Goal: Entertainment & Leisure: Consume media (video, audio)

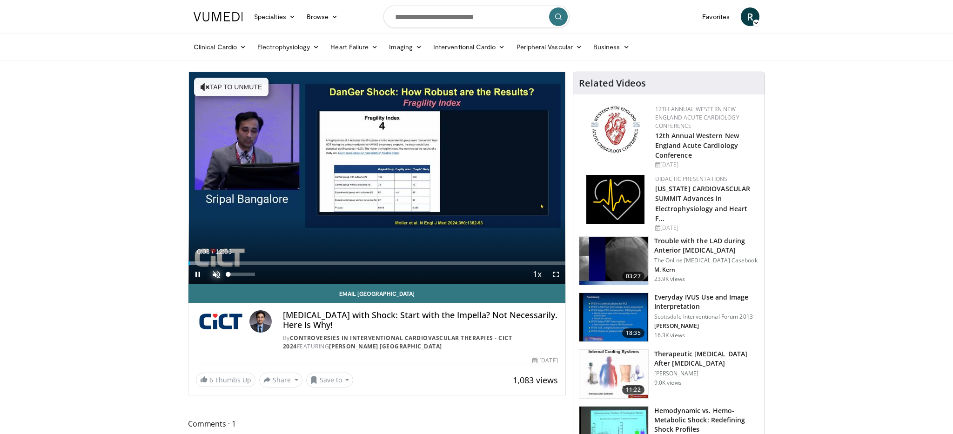
click at [216, 275] on span "Video Player" at bounding box center [216, 274] width 19 height 19
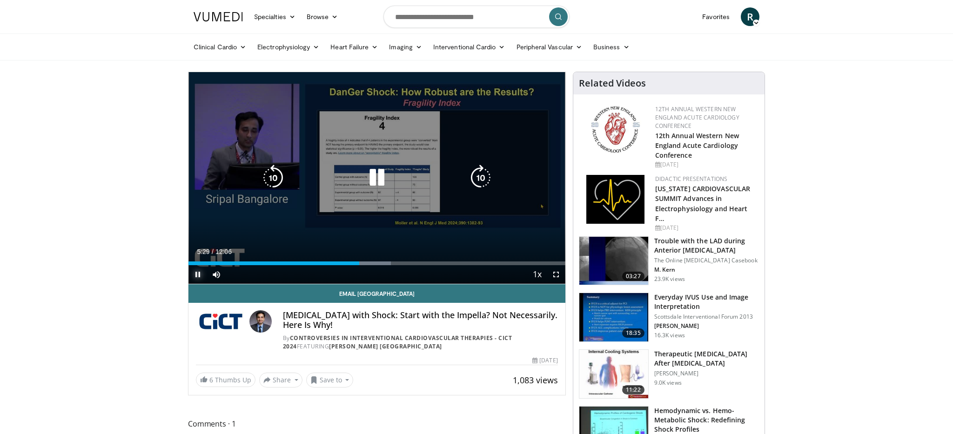
drag, startPoint x: 198, startPoint y: 276, endPoint x: 256, endPoint y: 245, distance: 64.8
click at [199, 275] on span "Video Player" at bounding box center [198, 274] width 19 height 19
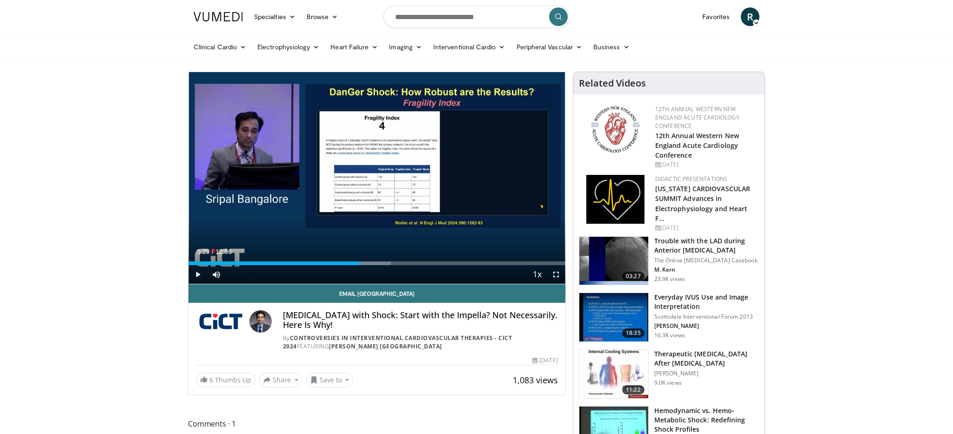
drag, startPoint x: 425, startPoint y: 91, endPoint x: 818, endPoint y: 35, distance: 397.3
click at [459, 92] on div "10 seconds Tap to unmute" at bounding box center [377, 178] width 377 height 212
click at [199, 275] on span "Video Player" at bounding box center [198, 274] width 19 height 19
click at [198, 274] on span "Video Player" at bounding box center [198, 274] width 19 height 19
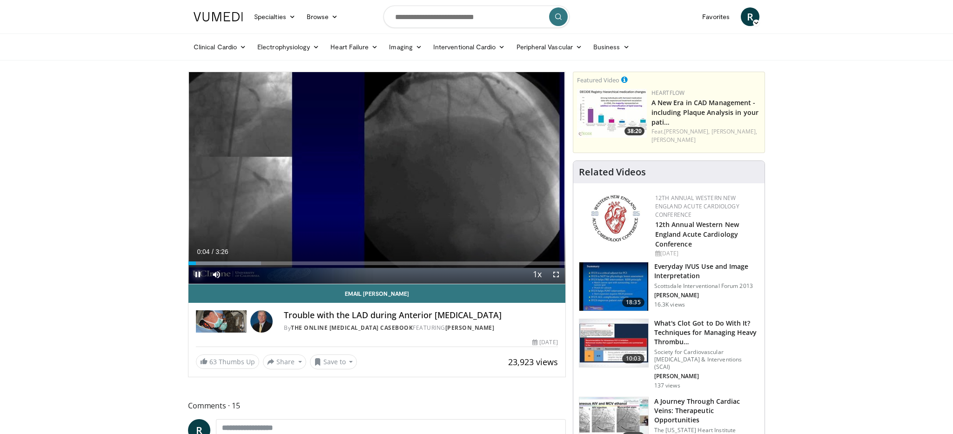
click at [199, 274] on span "Video Player" at bounding box center [198, 274] width 19 height 19
